Goal: Check status

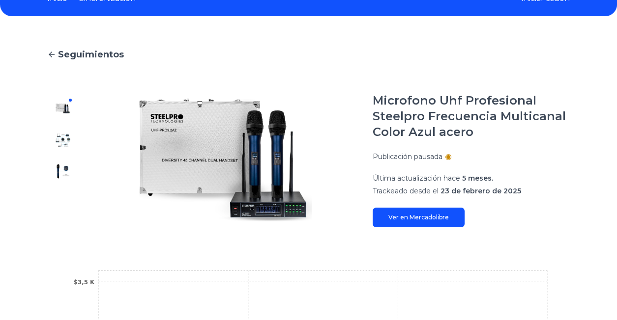
scroll to position [54, 0]
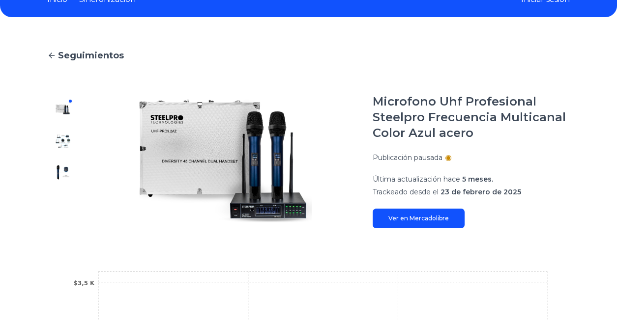
click at [422, 211] on link "Ver en Mercadolibre" at bounding box center [419, 219] width 92 height 20
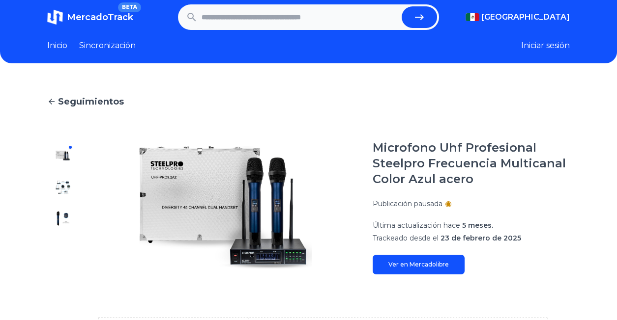
scroll to position [6, 5]
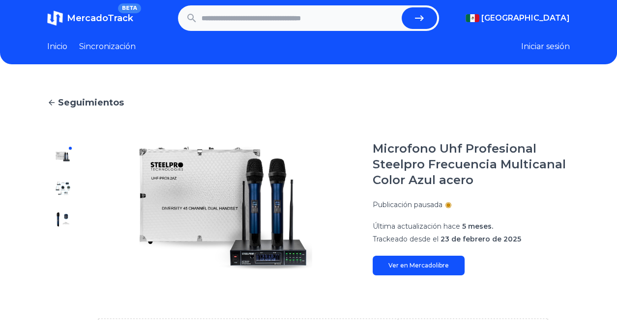
click at [58, 98] on font "Seguimientos" at bounding box center [91, 102] width 66 height 11
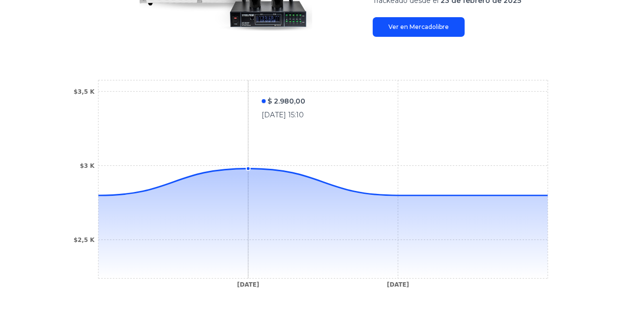
scroll to position [247, 0]
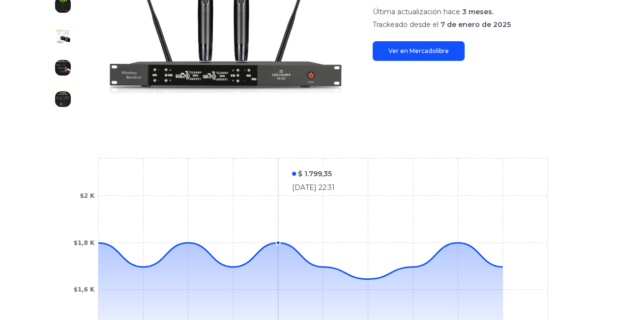
scroll to position [222, 0]
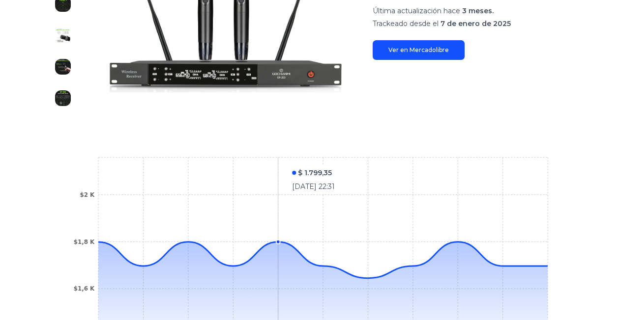
drag, startPoint x: 0, startPoint y: 0, endPoint x: 268, endPoint y: 201, distance: 335.3
click at [268, 201] on icon "[DATE] [DATE] [DATE] [DATE] [DATE] [DATE] [DATE] [DATE] [DATE] $1,4 K $1,6 K $1…" at bounding box center [308, 263] width 483 height 221
